Goal: Task Accomplishment & Management: Use online tool/utility

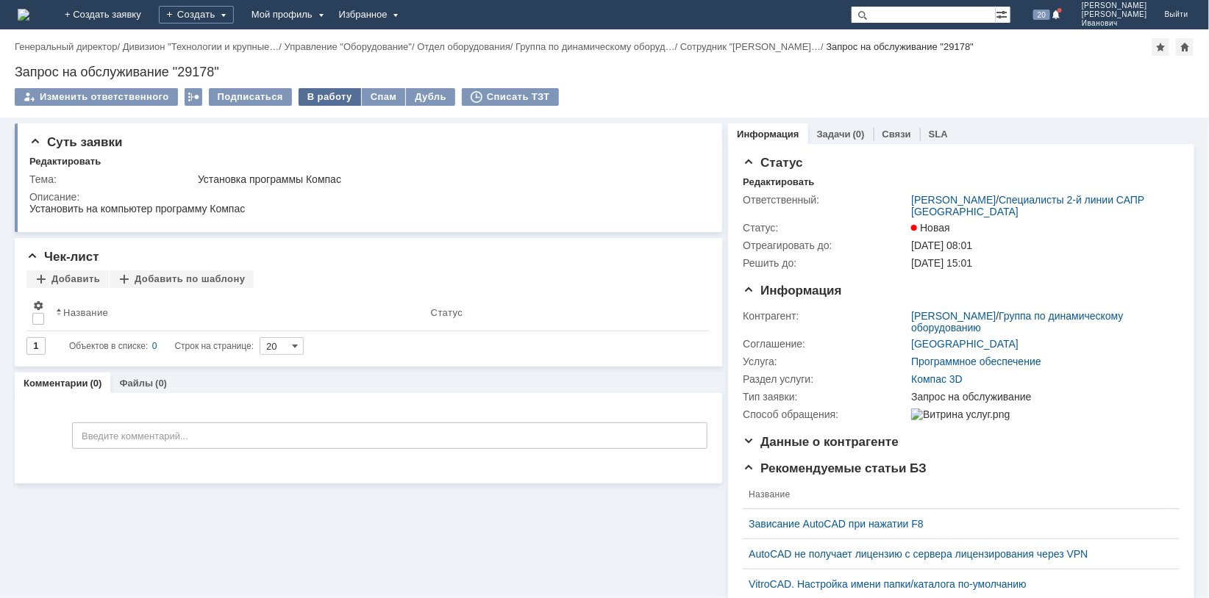
click at [326, 91] on div "В работу" at bounding box center [329, 97] width 62 height 18
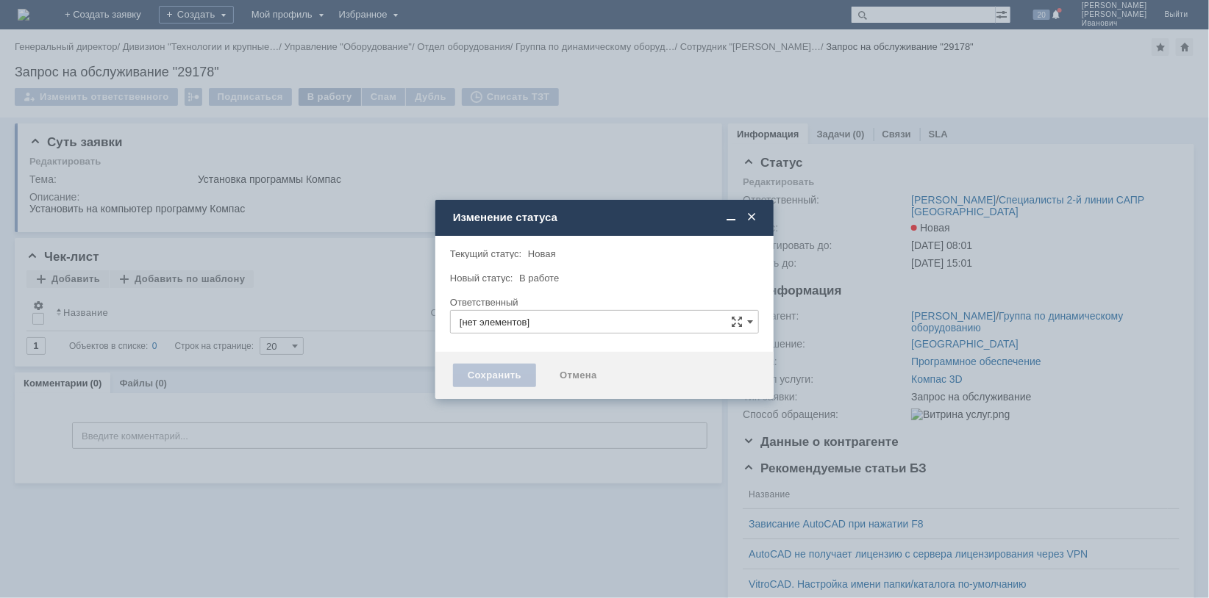
type input "[PERSON_NAME]"
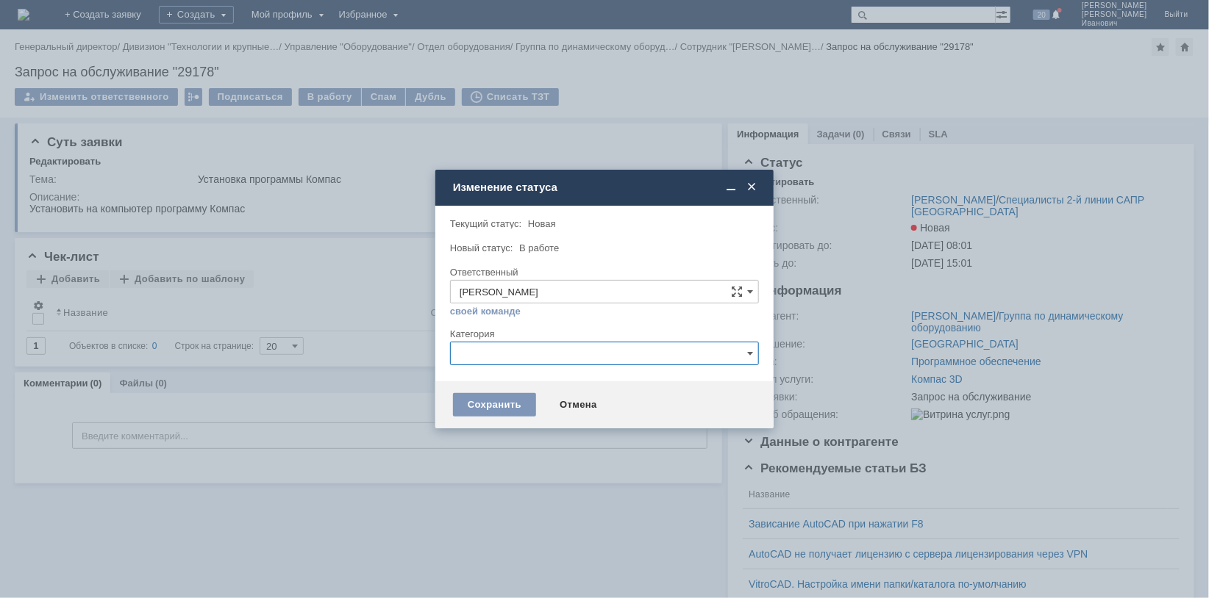
click at [756, 350] on input "text" at bounding box center [604, 354] width 309 height 24
click at [487, 550] on span "Компас" at bounding box center [605, 554] width 290 height 12
type input "Компас"
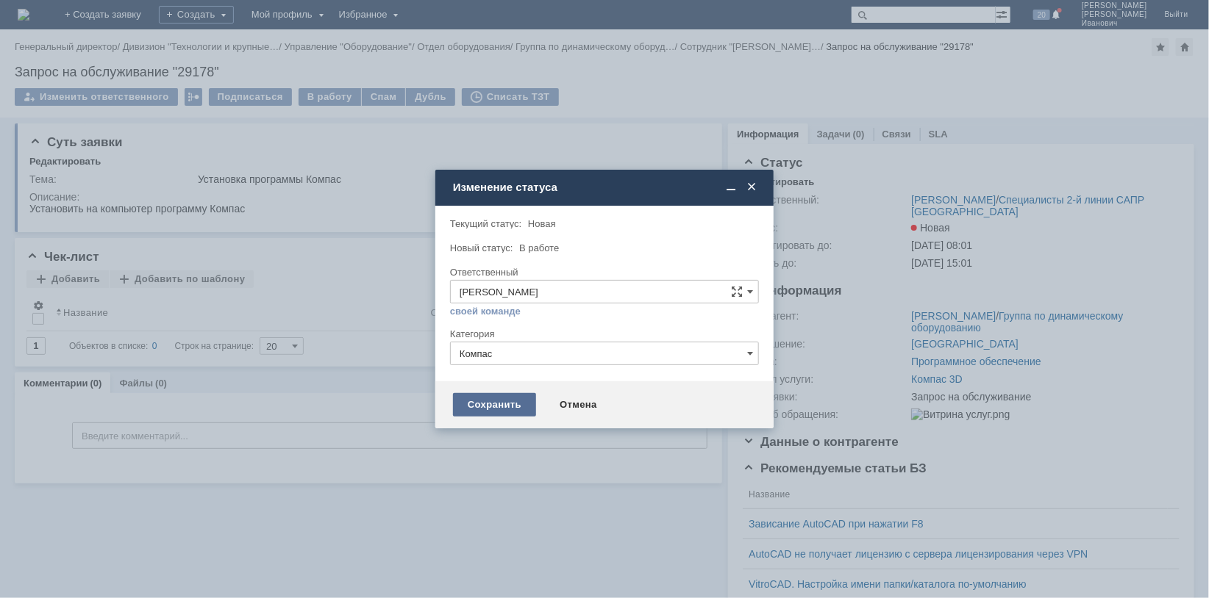
click at [488, 401] on div "Сохранить" at bounding box center [494, 405] width 83 height 24
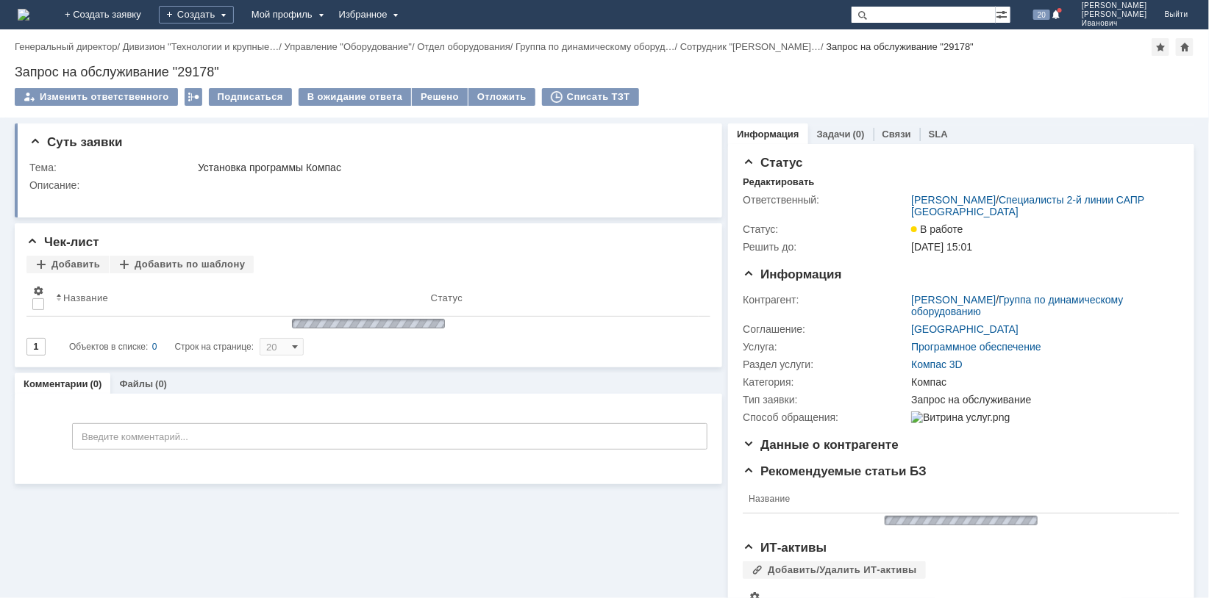
scroll to position [0, 0]
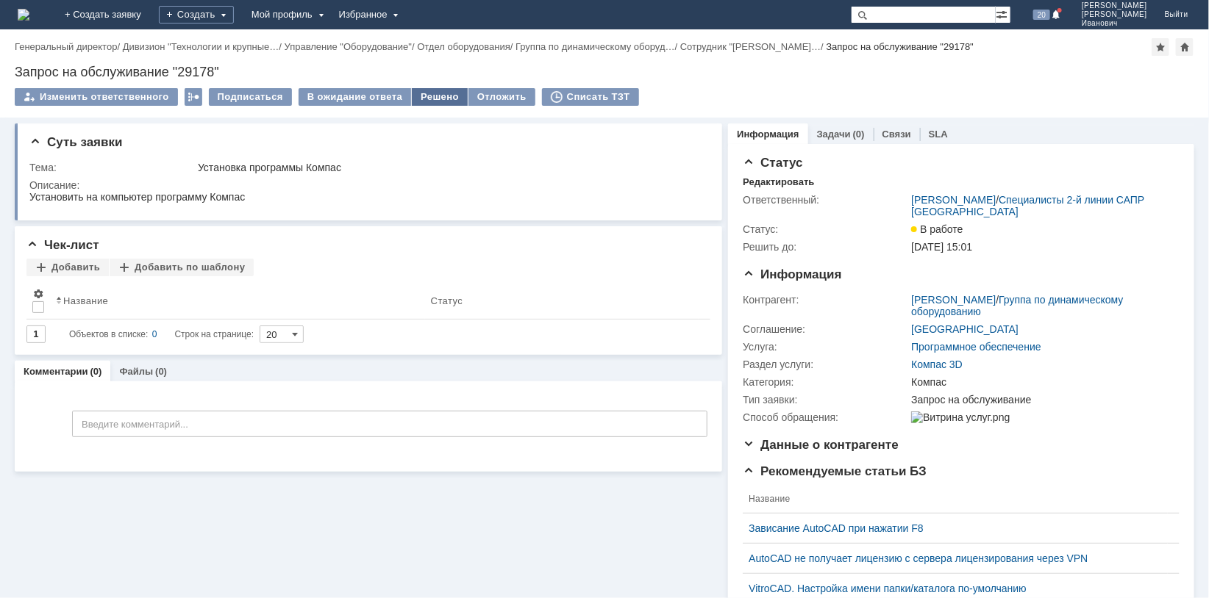
click at [433, 97] on div "Решено" at bounding box center [440, 97] width 56 height 18
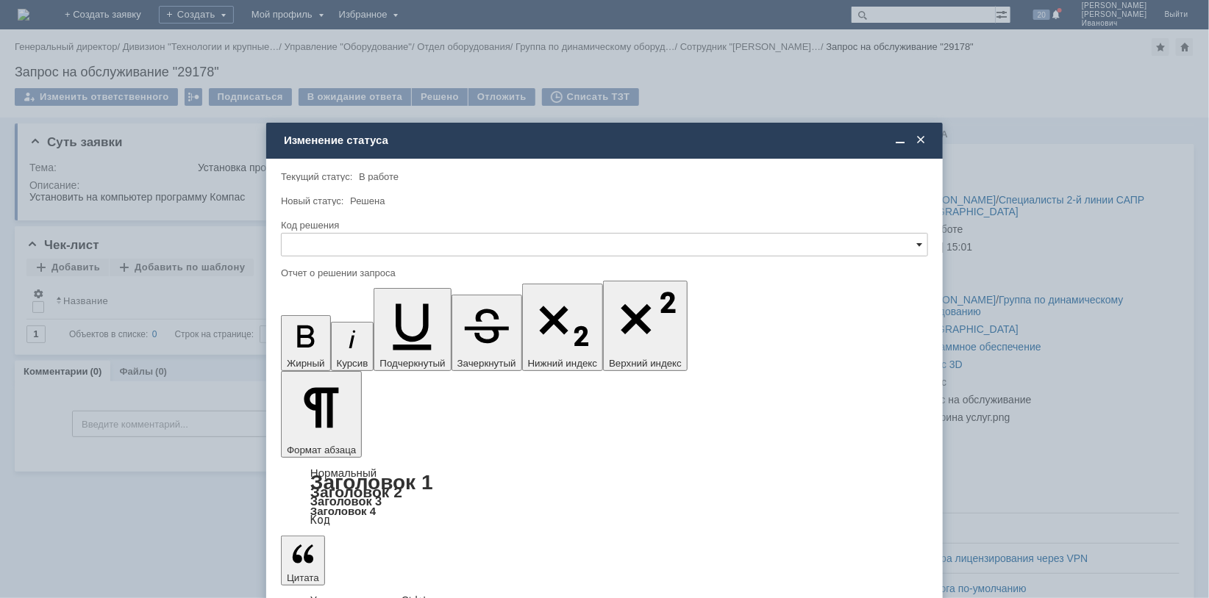
click at [920, 242] on span at bounding box center [919, 245] width 6 height 12
click at [332, 341] on span "Решено" at bounding box center [604, 344] width 628 height 12
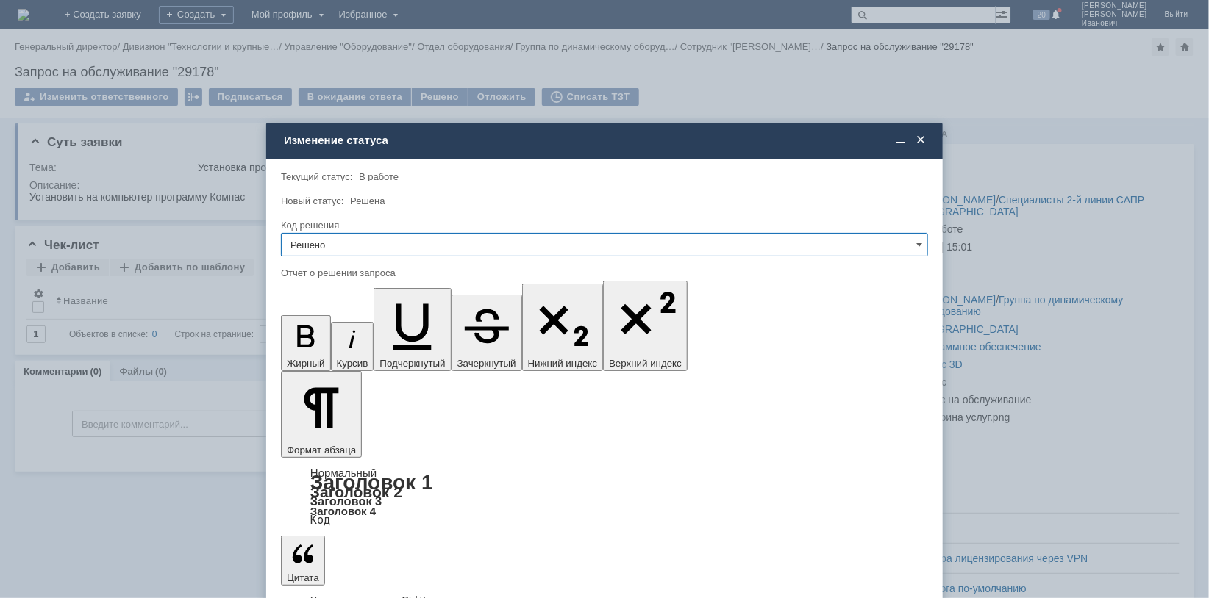
type input "Решено"
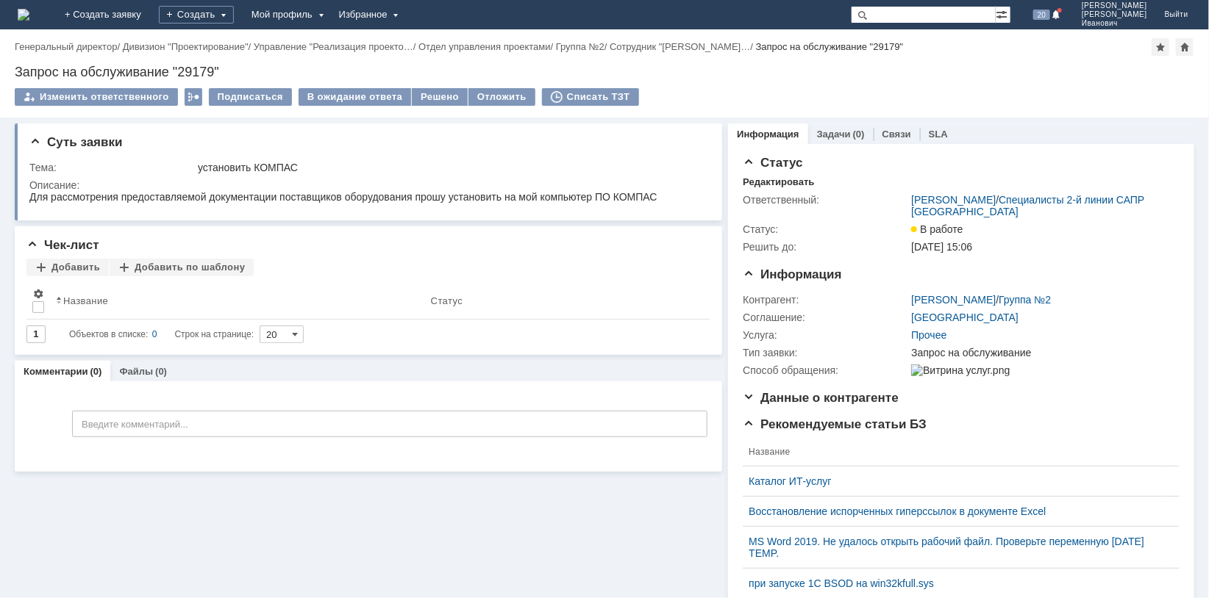
click at [572, 383] on div "Комментарии Добавить комментарий Введите комментарий... 1 Всего комментариев: 0…" at bounding box center [368, 427] width 707 height 90
click at [556, 546] on div "Суть заявки Тема: установить КОМПАС Описание: Чек-лист Добавить Добавить по шаб…" at bounding box center [368, 438] width 707 height 640
